Goal: Use online tool/utility: Utilize a website feature to perform a specific function

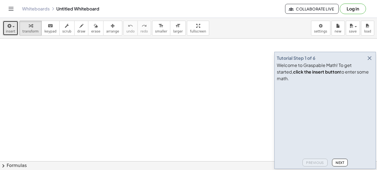
click at [13, 31] on span "insert" at bounding box center [10, 32] width 9 height 4
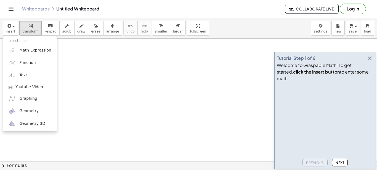
click at [344, 163] on button "Next" at bounding box center [340, 163] width 16 height 8
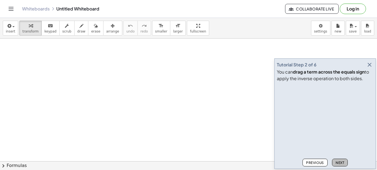
click at [345, 164] on button "Next" at bounding box center [340, 163] width 16 height 8
click at [313, 163] on span "Previous" at bounding box center [315, 163] width 18 height 4
click at [340, 163] on span "Next" at bounding box center [339, 163] width 9 height 4
click at [339, 163] on span "Next" at bounding box center [339, 163] width 9 height 4
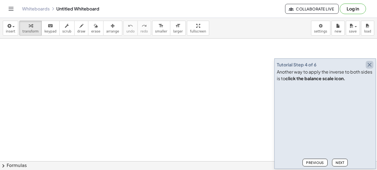
click at [368, 65] on icon "button" at bounding box center [369, 65] width 7 height 7
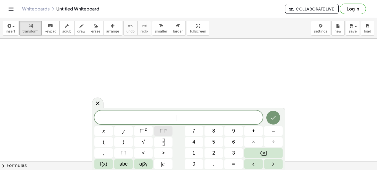
click at [162, 131] on span "⬚" at bounding box center [162, 131] width 5 height 6
click at [163, 130] on span "⬚" at bounding box center [162, 131] width 5 height 6
click at [165, 142] on icon "Fraction" at bounding box center [163, 142] width 7 height 7
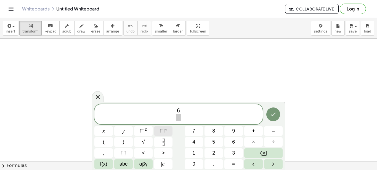
click at [166, 131] on sup "n" at bounding box center [166, 129] width 2 height 4
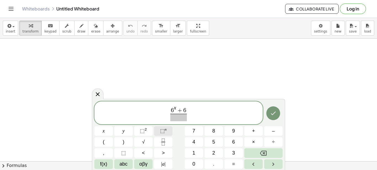
click at [165, 132] on sup "n" at bounding box center [166, 129] width 2 height 4
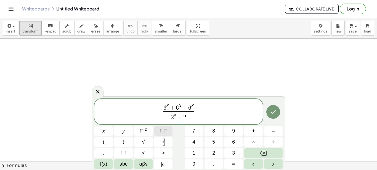
click at [165, 132] on sup "n" at bounding box center [166, 129] width 2 height 4
click at [272, 115] on icon "Done" at bounding box center [273, 112] width 7 height 7
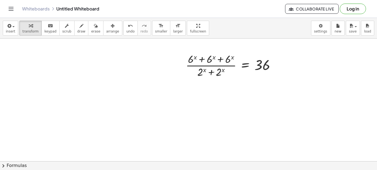
scroll to position [28, 0]
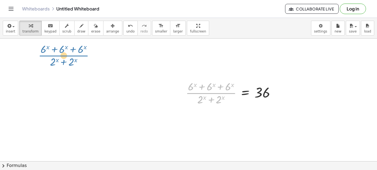
drag, startPoint x: 212, startPoint y: 92, endPoint x: 64, endPoint y: 54, distance: 152.6
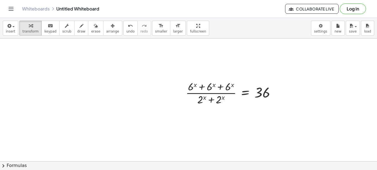
click at [296, 98] on div at bounding box center [188, 151] width 377 height 281
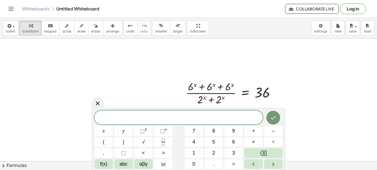
click at [297, 96] on div at bounding box center [188, 151] width 377 height 281
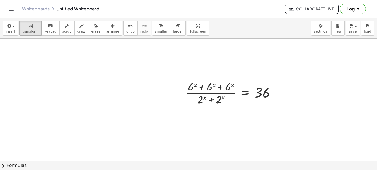
click at [239, 68] on div at bounding box center [188, 151] width 377 height 281
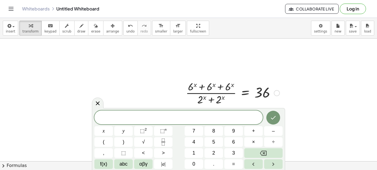
click at [256, 91] on div at bounding box center [232, 93] width 99 height 28
click at [247, 93] on div at bounding box center [232, 93] width 99 height 28
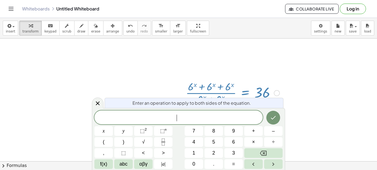
click at [153, 63] on div at bounding box center [188, 151] width 377 height 281
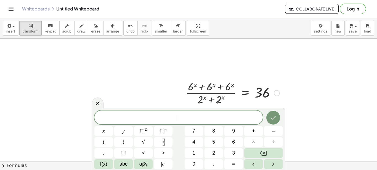
click at [233, 94] on div at bounding box center [232, 93] width 99 height 28
click at [249, 92] on div at bounding box center [232, 93] width 99 height 28
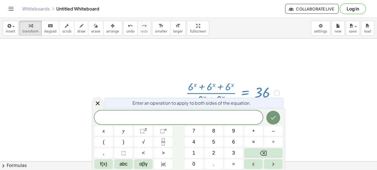
drag, startPoint x: 249, startPoint y: 92, endPoint x: 159, endPoint y: 70, distance: 91.8
click at [159, 70] on div "· ( + 6 x + 6 x + 6 x ) · ( + 2 x + 2 x ) = 36" at bounding box center [188, 151] width 377 height 281
click at [302, 80] on div at bounding box center [188, 151] width 377 height 281
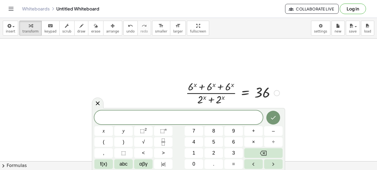
click at [239, 86] on div at bounding box center [232, 93] width 99 height 28
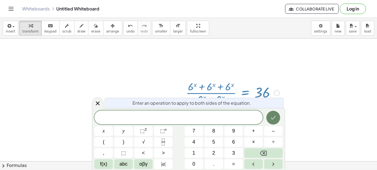
click at [271, 116] on icon "Done" at bounding box center [273, 117] width 7 height 7
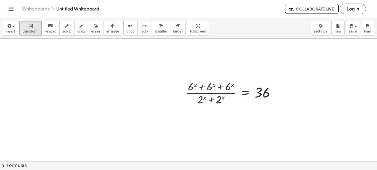
scroll to position [55, 0]
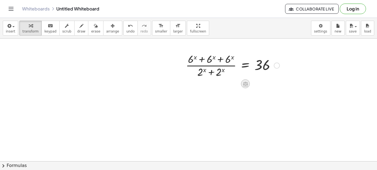
click at [244, 83] on icon at bounding box center [245, 84] width 6 height 6
click at [266, 84] on icon at bounding box center [267, 84] width 3 height 1
click at [278, 66] on div at bounding box center [277, 66] width 6 height 6
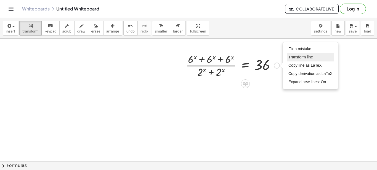
click at [289, 58] on span "Transform line" at bounding box center [300, 57] width 25 height 4
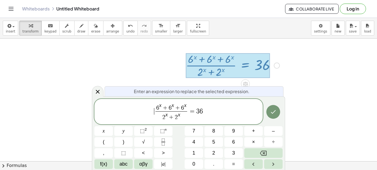
click at [153, 110] on span "​ 6 x + 6 x + 6 x 2 x + 2 x ​ = 3 6" at bounding box center [178, 112] width 168 height 20
click at [162, 109] on span "+" at bounding box center [164, 108] width 7 height 6
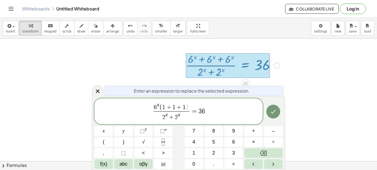
click at [167, 117] on span "2 x + 2 x" at bounding box center [171, 116] width 36 height 10
drag, startPoint x: 178, startPoint y: 116, endPoint x: 188, endPoint y: 116, distance: 10.2
click at [274, 113] on icon "Done" at bounding box center [273, 111] width 7 height 7
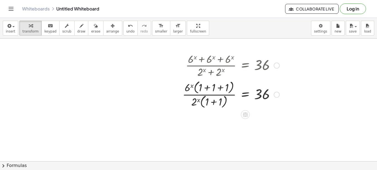
scroll to position [83, 0]
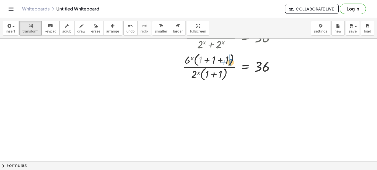
drag, startPoint x: 201, startPoint y: 58, endPoint x: 230, endPoint y: 60, distance: 29.0
drag, startPoint x: 228, startPoint y: 60, endPoint x: 206, endPoint y: 58, distance: 21.9
drag, startPoint x: 214, startPoint y: 60, endPoint x: 204, endPoint y: 60, distance: 10.5
click at [204, 60] on div at bounding box center [231, 66] width 103 height 31
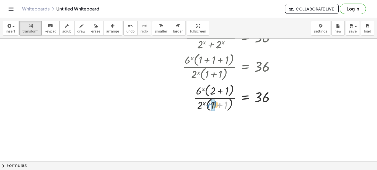
drag, startPoint x: 225, startPoint y: 105, endPoint x: 215, endPoint y: 104, distance: 10.5
drag, startPoint x: 227, startPoint y: 93, endPoint x: 216, endPoint y: 91, distance: 11.4
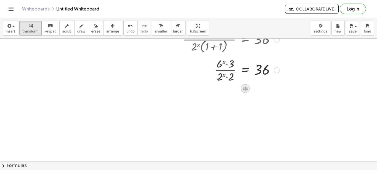
click at [245, 89] on icon at bounding box center [245, 89] width 6 height 6
click at [244, 89] on span "×" at bounding box center [245, 89] width 3 height 8
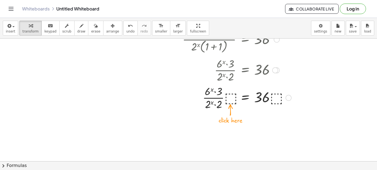
click at [231, 98] on div at bounding box center [237, 98] width 114 height 28
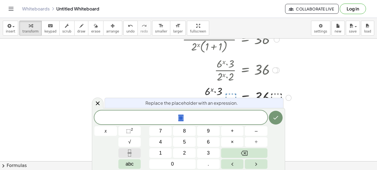
click at [129, 151] on icon "Fraction" at bounding box center [129, 153] width 7 height 7
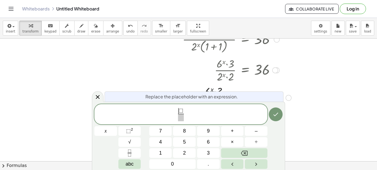
click at [180, 112] on span "⬚" at bounding box center [180, 111] width 5 height 6
click at [180, 111] on span "⬚" at bounding box center [179, 111] width 5 height 6
click at [184, 111] on span "2" at bounding box center [183, 111] width 3 height 6
click at [271, 116] on button "Done" at bounding box center [276, 115] width 14 height 14
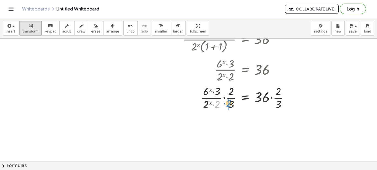
drag, startPoint x: 219, startPoint y: 104, endPoint x: 231, endPoint y: 103, distance: 11.6
click at [231, 103] on div at bounding box center [238, 98] width 116 height 28
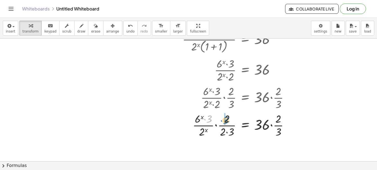
drag, startPoint x: 210, startPoint y: 119, endPoint x: 227, endPoint y: 120, distance: 16.9
click at [227, 120] on div at bounding box center [238, 125] width 116 height 28
drag, startPoint x: 224, startPoint y: 119, endPoint x: 228, endPoint y: 119, distance: 4.4
drag, startPoint x: 224, startPoint y: 132, endPoint x: 233, endPoint y: 131, distance: 8.9
drag, startPoint x: 229, startPoint y: 120, endPoint x: 230, endPoint y: 132, distance: 11.6
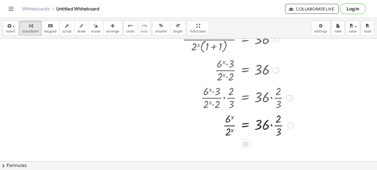
scroll to position [138, 0]
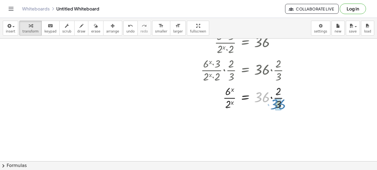
drag, startPoint x: 264, startPoint y: 100, endPoint x: 277, endPoint y: 107, distance: 14.8
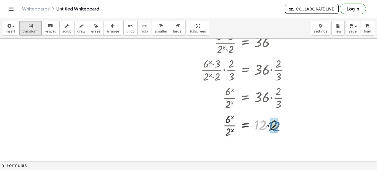
drag, startPoint x: 263, startPoint y: 125, endPoint x: 277, endPoint y: 127, distance: 14.2
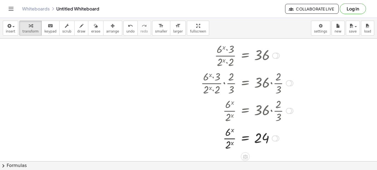
scroll to position [153, 0]
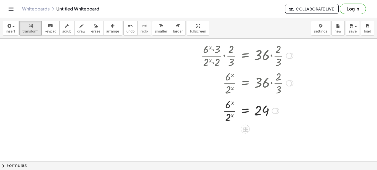
click at [279, 51] on div at bounding box center [242, 55] width 108 height 28
drag, startPoint x: 279, startPoint y: 51, endPoint x: 274, endPoint y: 55, distance: 5.9
click at [274, 55] on div at bounding box center [242, 55] width 108 height 28
drag, startPoint x: 279, startPoint y: 79, endPoint x: 276, endPoint y: 79, distance: 3.6
click at [276, 79] on div at bounding box center [234, 83] width 108 height 28
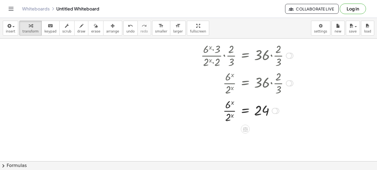
scroll to position [180, 0]
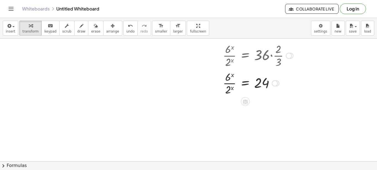
click at [278, 82] on div at bounding box center [275, 84] width 6 height 6
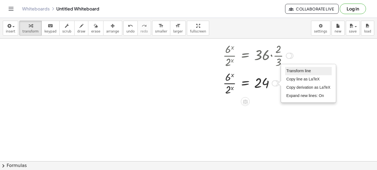
click at [298, 71] on span "Transform line" at bounding box center [298, 71] width 25 height 4
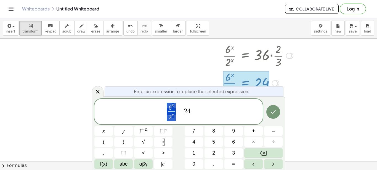
drag, startPoint x: 175, startPoint y: 111, endPoint x: 165, endPoint y: 111, distance: 10.5
click at [165, 111] on span "6 x 2 x ​ = 2 4" at bounding box center [178, 112] width 168 height 20
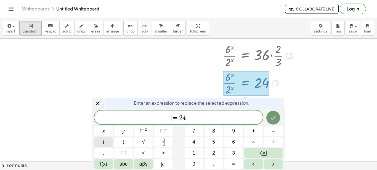
click at [103, 142] on span "(" at bounding box center [104, 141] width 2 height 7
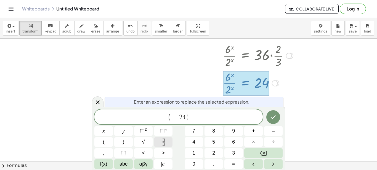
click at [161, 140] on icon "Fraction" at bounding box center [163, 142] width 7 height 7
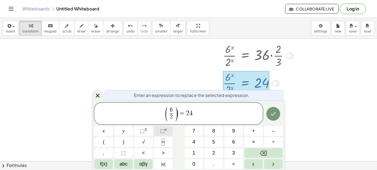
click at [164, 129] on span "⬚" at bounding box center [162, 131] width 5 height 6
click at [271, 113] on icon "Done" at bounding box center [273, 114] width 7 height 7
click at [165, 130] on sup "n" at bounding box center [166, 129] width 2 height 4
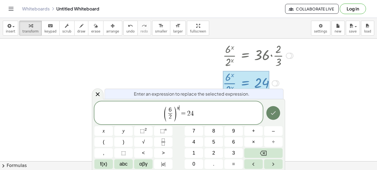
click at [274, 114] on icon "Done" at bounding box center [273, 113] width 7 height 7
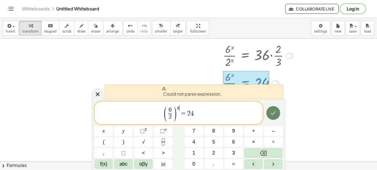
click at [274, 114] on icon "Done" at bounding box center [273, 113] width 7 height 7
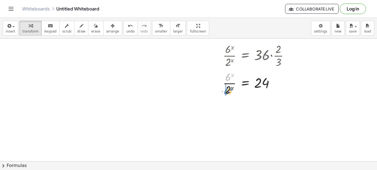
drag, startPoint x: 228, startPoint y: 75, endPoint x: 227, endPoint y: 88, distance: 13.5
click at [227, 89] on div at bounding box center [238, 83] width 116 height 28
drag, startPoint x: 227, startPoint y: 90, endPoint x: 223, endPoint y: 78, distance: 13.1
click at [223, 78] on div at bounding box center [245, 83] width 102 height 28
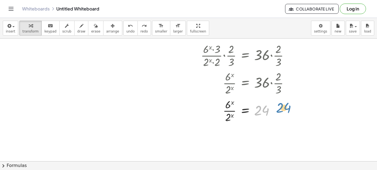
drag, startPoint x: 263, startPoint y: 110, endPoint x: 286, endPoint y: 107, distance: 22.2
click at [286, 107] on div at bounding box center [246, 111] width 99 height 28
click at [262, 109] on div at bounding box center [246, 111] width 99 height 28
drag, startPoint x: 261, startPoint y: 110, endPoint x: 264, endPoint y: 105, distance: 5.0
click at [264, 105] on div at bounding box center [246, 111] width 99 height 28
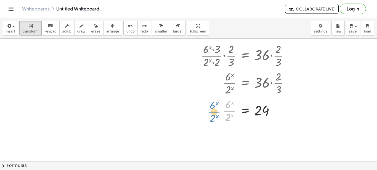
drag, startPoint x: 229, startPoint y: 114, endPoint x: 213, endPoint y: 115, distance: 15.5
click at [213, 115] on div at bounding box center [246, 111] width 99 height 28
drag, startPoint x: 227, startPoint y: 115, endPoint x: 305, endPoint y: 118, distance: 77.6
drag, startPoint x: 230, startPoint y: 110, endPoint x: 287, endPoint y: 113, distance: 57.2
click at [287, 113] on div at bounding box center [246, 111] width 99 height 28
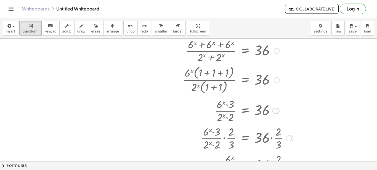
scroll to position [97, 0]
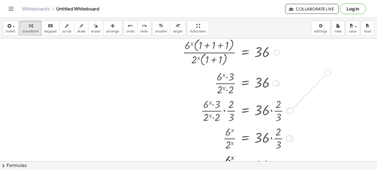
drag, startPoint x: 289, startPoint y: 109, endPoint x: 324, endPoint y: 72, distance: 51.1
click at [324, 72] on div "· ( + 6 x + 6 x + 6 x ) · ( + 2 x + 2 x ) = 36 · 6 x · ( + 1 + 1 + 1 ) · 2 x · …" at bounding box center [188, 64] width 377 height 246
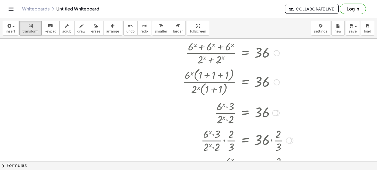
scroll to position [95, 0]
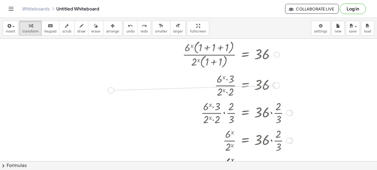
drag, startPoint x: 274, startPoint y: 86, endPoint x: 109, endPoint y: 90, distance: 165.9
click at [109, 90] on div "· ( + 6 x + 6 x + 6 x ) · ( + 2 x + 2 x ) = 36 · 6 x · ( + 1 + 1 + 1 ) · 2 x · …" at bounding box center [188, 66] width 377 height 246
drag, startPoint x: 276, startPoint y: 85, endPoint x: 119, endPoint y: 89, distance: 156.2
click at [119, 89] on div "· ( + 6 x + 6 x + 6 x ) · ( + 2 x + 2 x ) = 36 · 6 x · ( + 1 + 1 + 1 ) · 2 x · …" at bounding box center [188, 66] width 377 height 246
drag, startPoint x: 272, startPoint y: 114, endPoint x: 87, endPoint y: 114, distance: 184.8
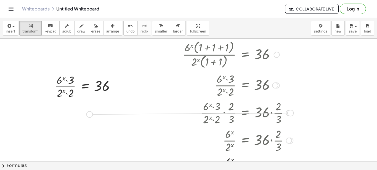
click at [87, 114] on div "· ( + 6 x + 6 x + 6 x ) · ( + 2 x + 2 x ) = 36 · 6 x · ( + 1 + 1 + 1 ) · 2 x · …" at bounding box center [188, 66] width 377 height 246
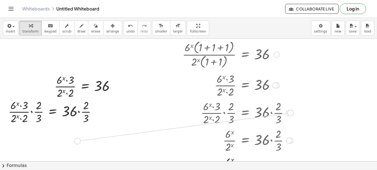
drag, startPoint x: 288, startPoint y: 114, endPoint x: 74, endPoint y: 143, distance: 215.6
click at [74, 143] on div "· ( + 6 x + 6 x + 6 x ) · ( + 2 x + 2 x ) = 36 · 6 x · ( + 1 + 1 + 1 ) · 2 x · …" at bounding box center [188, 66] width 377 height 246
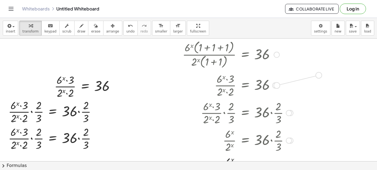
drag, startPoint x: 274, startPoint y: 86, endPoint x: 326, endPoint y: 74, distance: 52.8
click at [326, 74] on div "· ( + 6 x + 6 x + 6 x ) · ( + 2 x + 2 x ) = 36 · 6 x · ( + 1 + 1 + 1 ) · 2 x · …" at bounding box center [188, 127] width 377 height 368
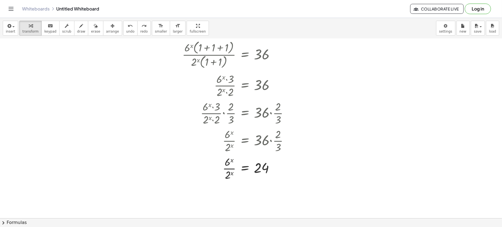
scroll to position [22, 0]
